Goal: Information Seeking & Learning: Learn about a topic

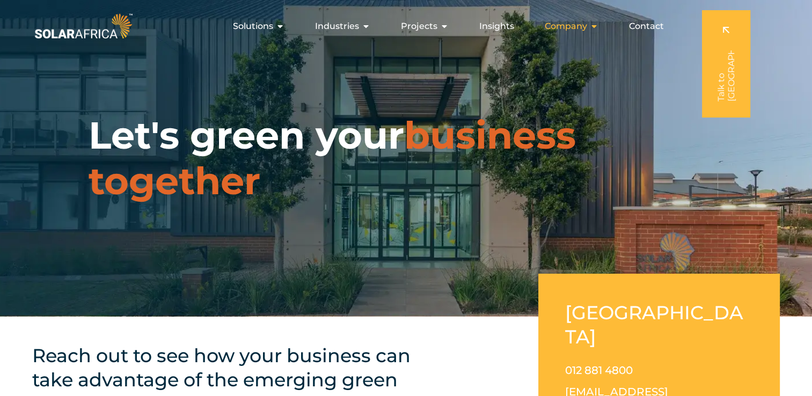
click at [584, 25] on span "Company" at bounding box center [566, 26] width 42 height 13
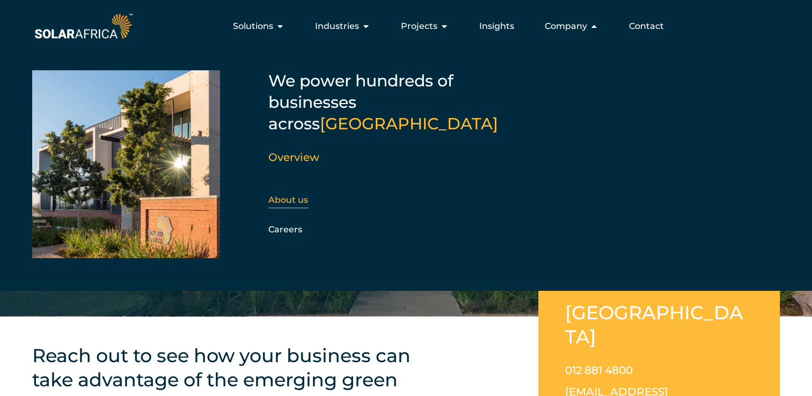
click at [301, 195] on link "About us" at bounding box center [288, 200] width 40 height 10
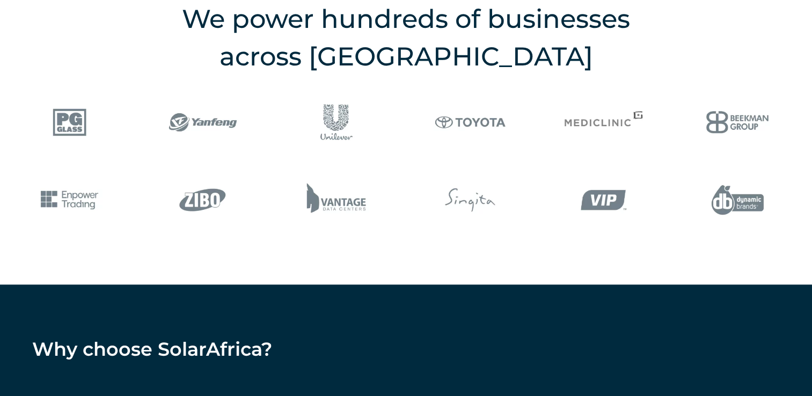
scroll to position [1402, 0]
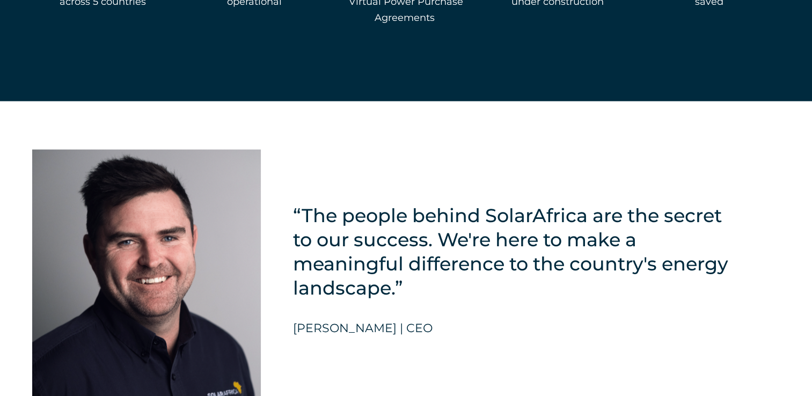
scroll to position [2396, 0]
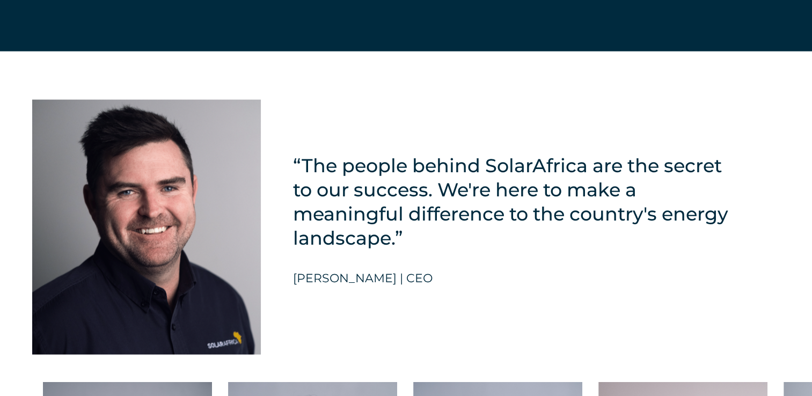
drag, startPoint x: 814, startPoint y: 389, endPoint x: 453, endPoint y: 263, distance: 382.8
click at [453, 263] on div "“The people behind SolarAfrica are the secret to our success. We're here to mak…" at bounding box center [513, 227] width 441 height 255
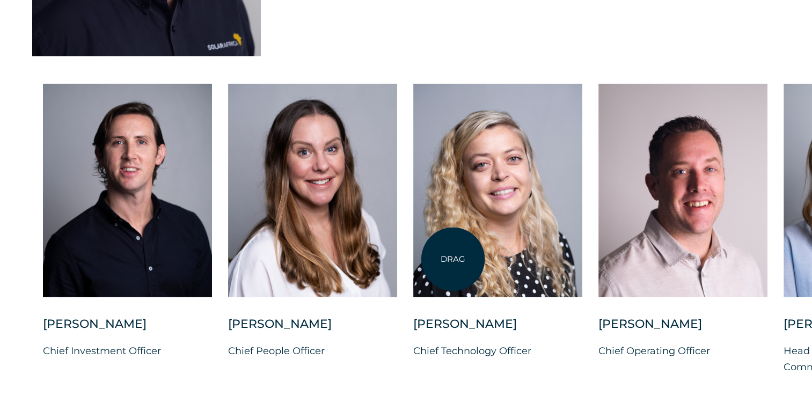
scroll to position [2697, 0]
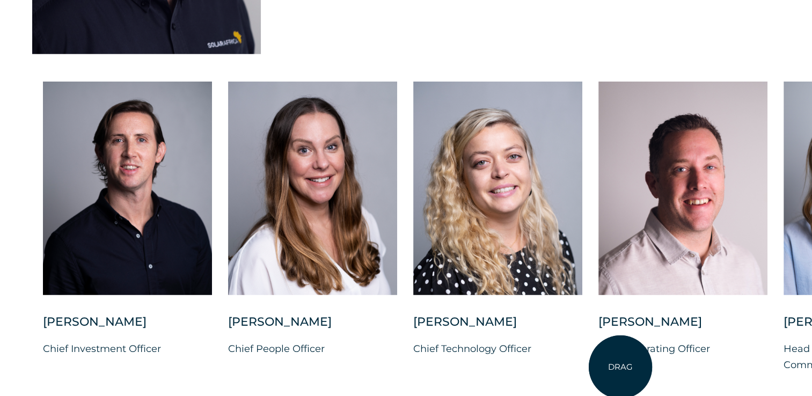
drag, startPoint x: 650, startPoint y: 383, endPoint x: 640, endPoint y: 364, distance: 21.9
click at [640, 364] on div "DRAG Charl Alheit Chief Investment Officer Candice Seggie Chief People Officer …" at bounding box center [406, 246] width 812 height 352
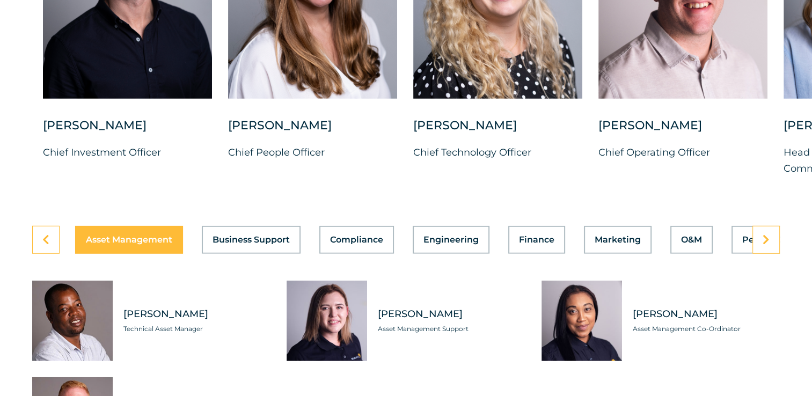
scroll to position [2904, 0]
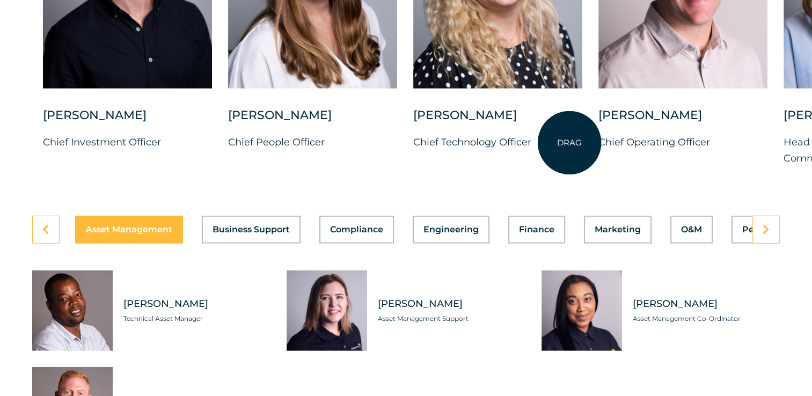
drag, startPoint x: 506, startPoint y: 179, endPoint x: 644, endPoint y: 110, distance: 155.1
click at [644, 110] on div "DRAG Charl Alheit Chief Investment Officer Candice Seggie Chief People Officer …" at bounding box center [406, 40] width 812 height 352
drag, startPoint x: 510, startPoint y: 371, endPoint x: 685, endPoint y: 380, distance: 175.3
click at [685, 380] on div "Heziron Gwambiwa Technical Asset Manager Kimberly Payne Asset Management Suppor…" at bounding box center [406, 359] width 748 height 177
drag, startPoint x: 685, startPoint y: 380, endPoint x: 779, endPoint y: 378, distance: 94.0
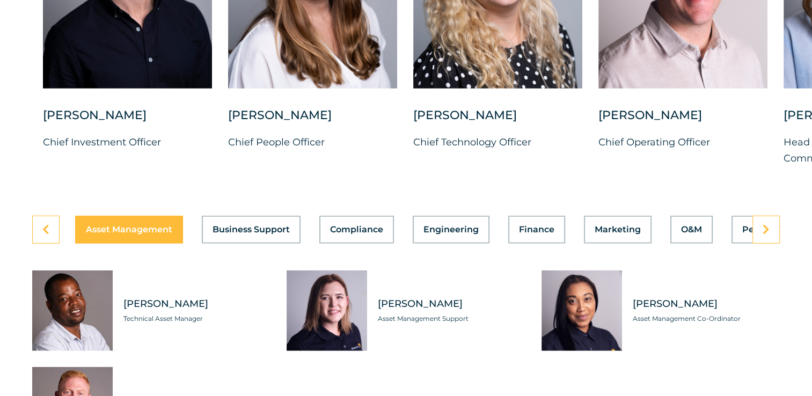
click at [779, 378] on div "Heziron Gwambiwa Technical Asset Manager Kimberly Payne Asset Management Suppor…" at bounding box center [406, 359] width 748 height 177
click at [749, 178] on div "DRAG Charl Alheit Chief Investment Officer Candice Seggie Chief People Officer …" at bounding box center [406, 40] width 812 height 352
click at [763, 224] on icon at bounding box center [766, 229] width 7 height 11
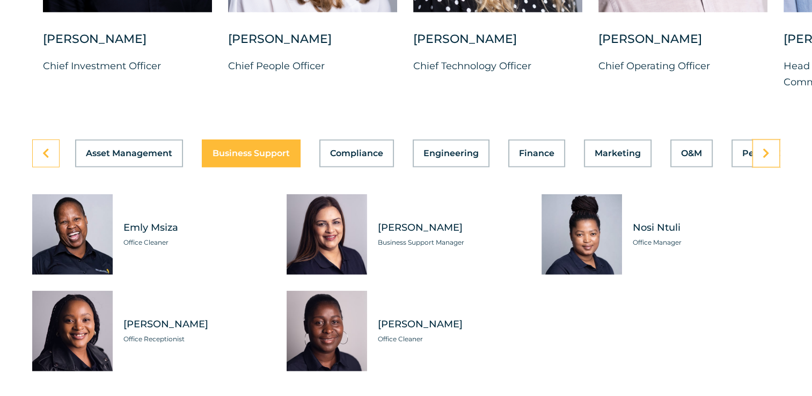
scroll to position [2970, 0]
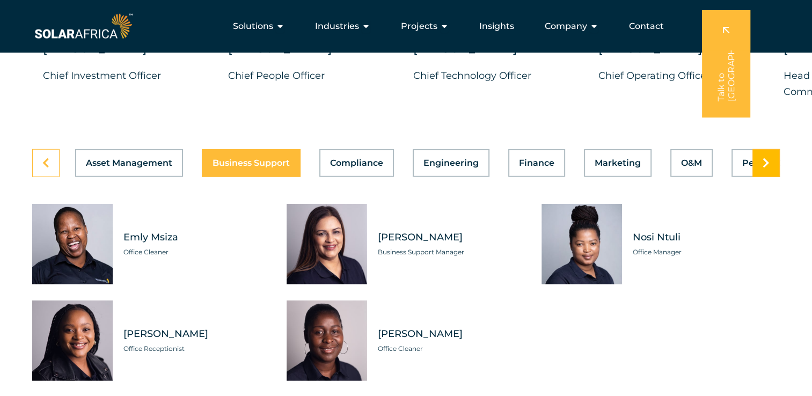
click at [772, 150] on link at bounding box center [766, 163] width 27 height 28
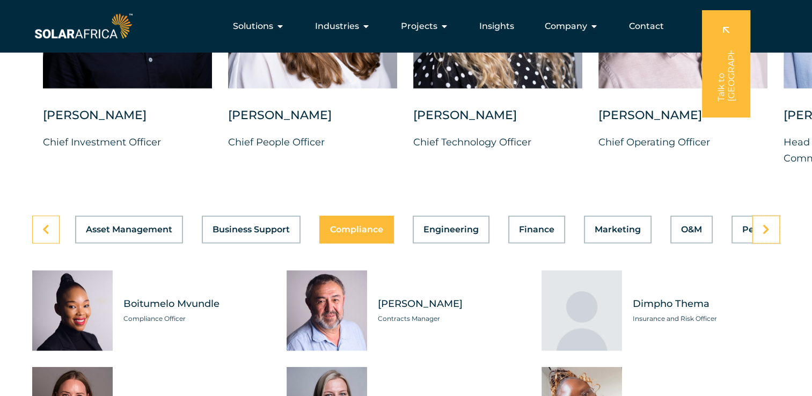
scroll to position [2893, 0]
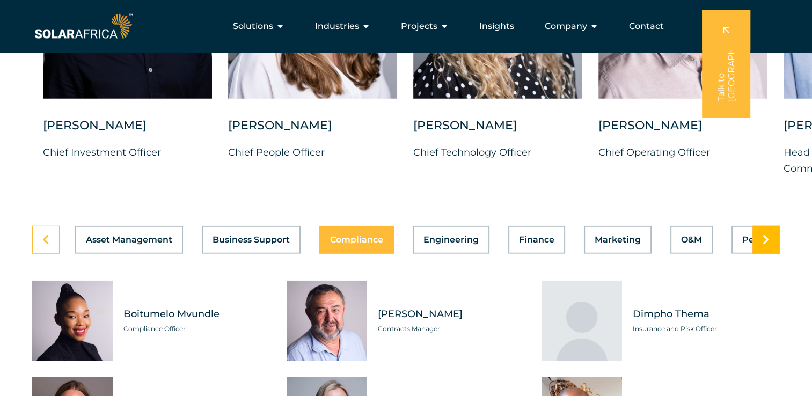
click at [767, 235] on icon at bounding box center [766, 240] width 7 height 11
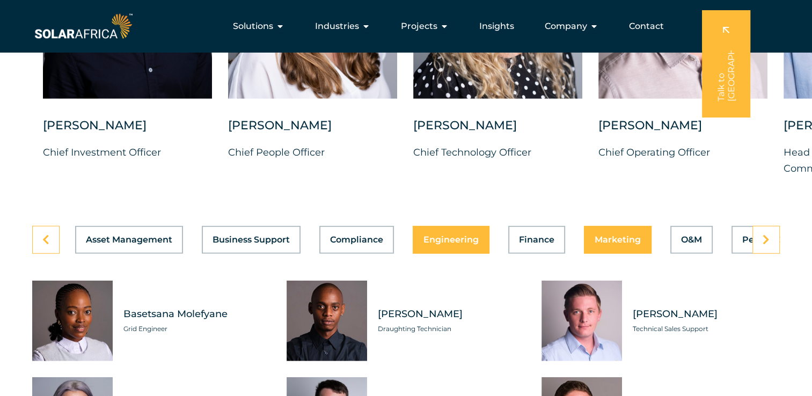
click at [601, 229] on div "Asset Management Business Support Compliance Engineering Finance Marketing O&M …" at bounding box center [406, 240] width 748 height 28
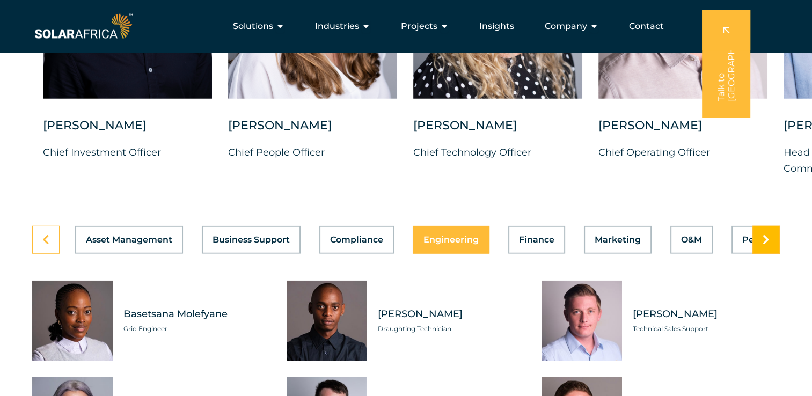
click at [765, 237] on link at bounding box center [766, 240] width 27 height 28
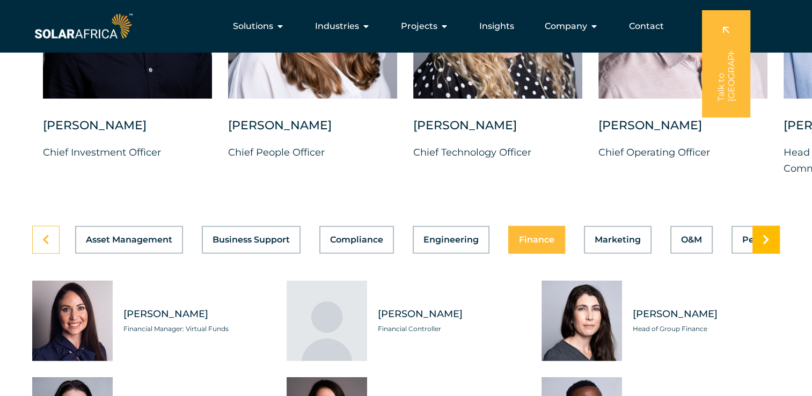
click at [765, 237] on link at bounding box center [766, 240] width 27 height 28
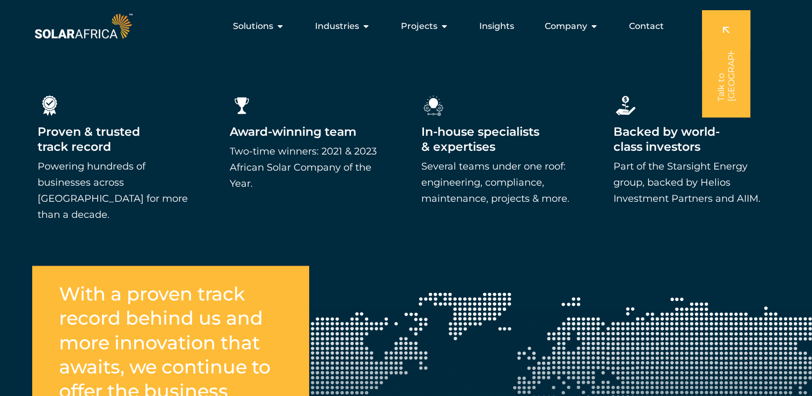
scroll to position [1302, 0]
